Goal: Task Accomplishment & Management: Complete application form

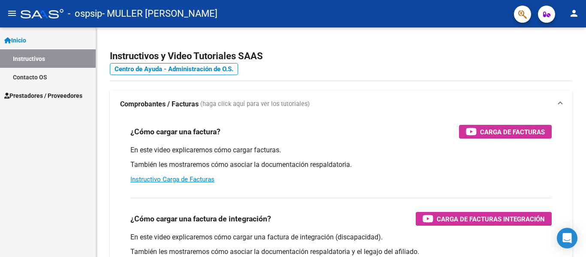
click at [32, 95] on span "Prestadores / Proveedores" at bounding box center [43, 95] width 78 height 9
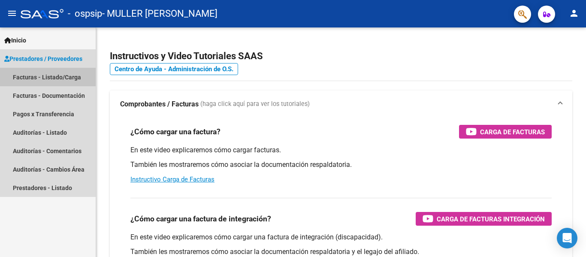
click at [41, 77] on link "Facturas - Listado/Carga" at bounding box center [48, 77] width 96 height 18
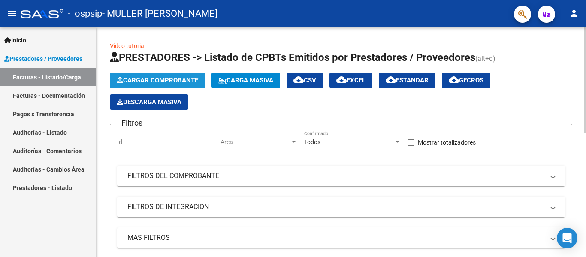
click at [140, 78] on span "Cargar Comprobante" at bounding box center [157, 80] width 81 height 8
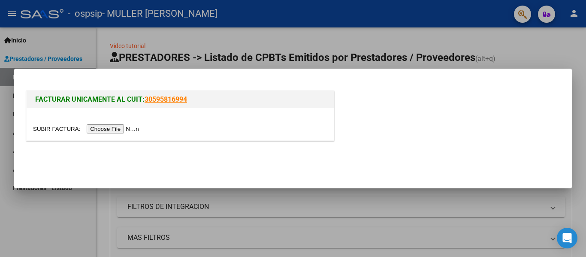
click at [123, 129] on input "file" at bounding box center [87, 128] width 108 height 9
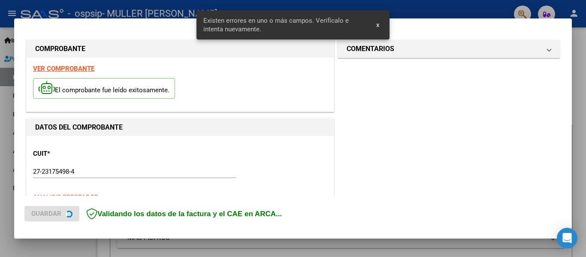
scroll to position [199, 0]
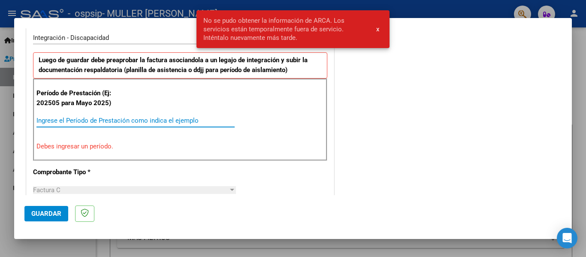
click at [72, 121] on input "Ingrese el Período de Prestación como indica el ejemplo" at bounding box center [135, 121] width 198 height 8
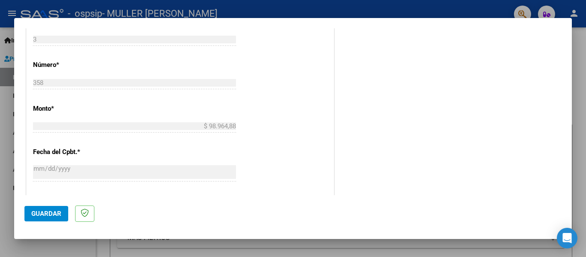
scroll to position [413, 0]
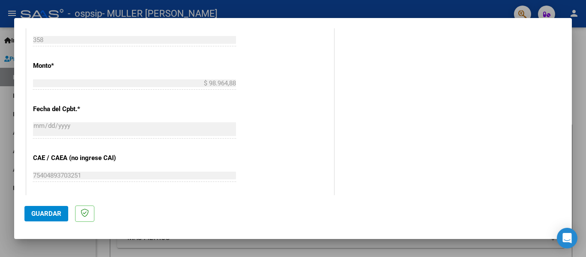
type input "202509"
click at [42, 211] on span "Guardar" at bounding box center [46, 214] width 30 height 8
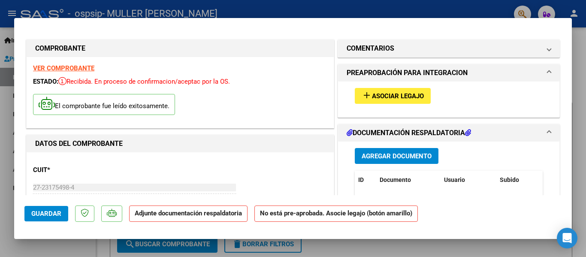
click at [383, 157] on span "Agregar Documento" at bounding box center [396, 156] width 70 height 8
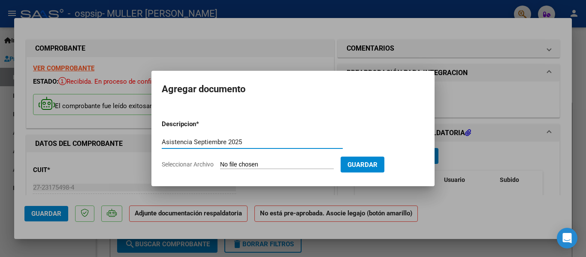
type input "Asistencia Septiembre 2025"
click at [253, 162] on input "Seleccionar Archivo" at bounding box center [277, 165] width 114 height 8
type input "C:\fakepath\asistencia yahir [DATE].pdf"
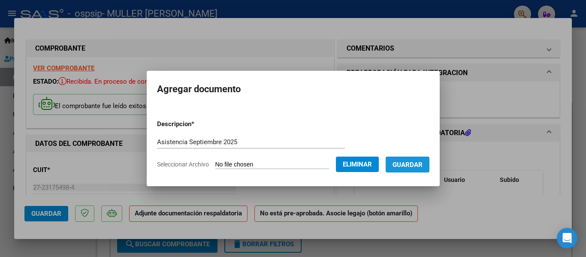
click at [419, 166] on span "Guardar" at bounding box center [407, 165] width 30 height 8
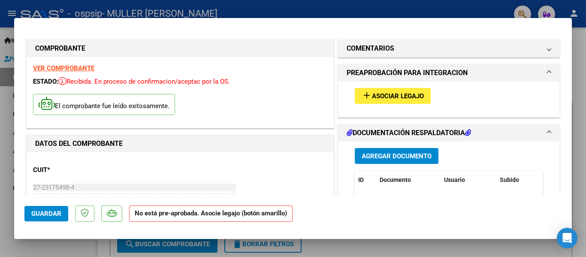
click at [78, 67] on strong "VER COMPROBANTE" at bounding box center [63, 68] width 61 height 8
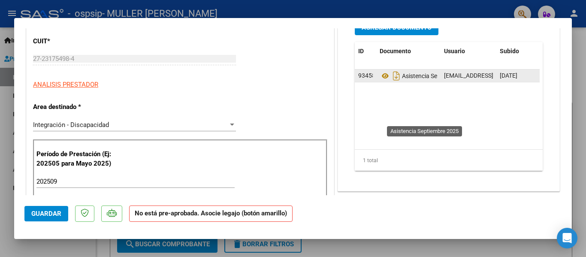
scroll to position [171, 0]
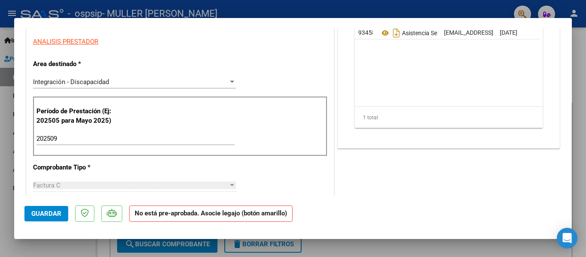
click at [54, 213] on span "Guardar" at bounding box center [46, 214] width 30 height 8
click at [224, 217] on strong "No está pre-aprobada. Asocie legajo (botón amarillo)" at bounding box center [210, 213] width 163 height 17
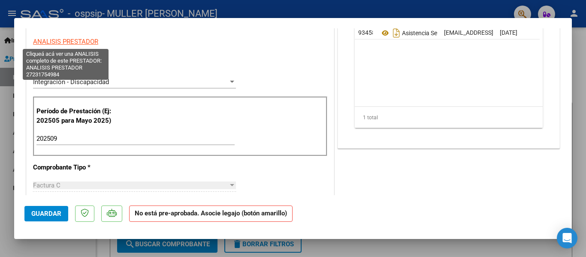
click at [70, 40] on span "ANALISIS PRESTADOR" at bounding box center [65, 42] width 65 height 8
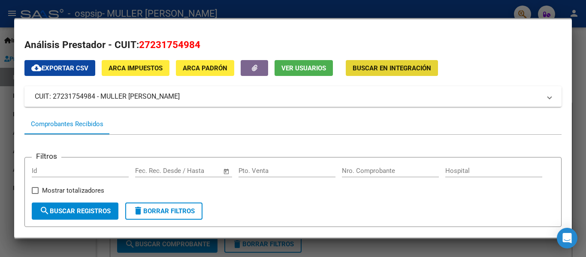
click at [394, 68] on span "Buscar en Integración" at bounding box center [391, 68] width 78 height 8
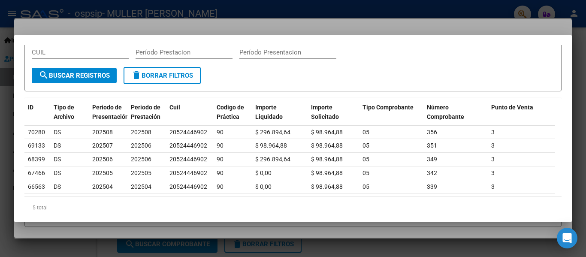
scroll to position [63, 0]
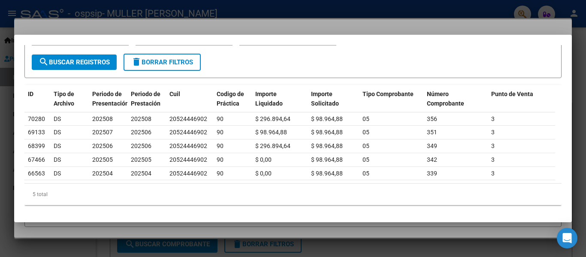
click at [342, 14] on div at bounding box center [293, 128] width 586 height 257
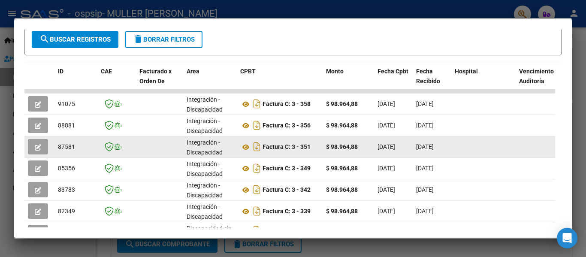
scroll to position [2, 0]
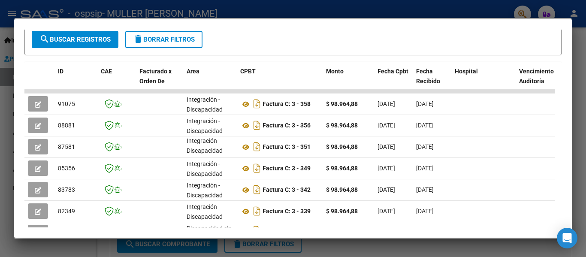
click at [579, 50] on div at bounding box center [293, 128] width 586 height 257
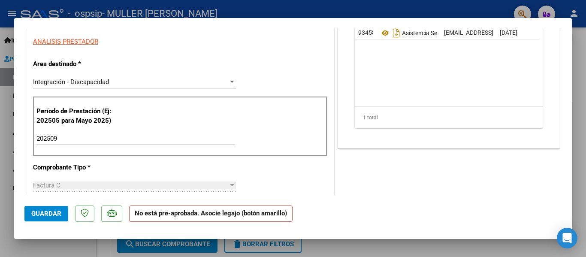
click at [581, 63] on div at bounding box center [293, 128] width 586 height 257
type input "$ 0,00"
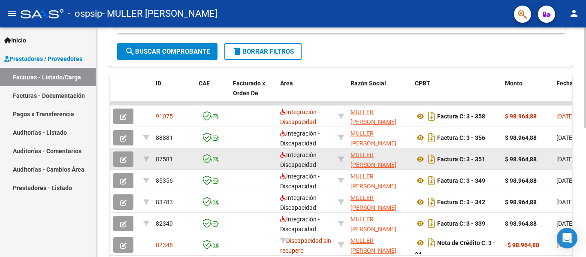
scroll to position [257, 0]
